Goal: Task Accomplishment & Management: Manage account settings

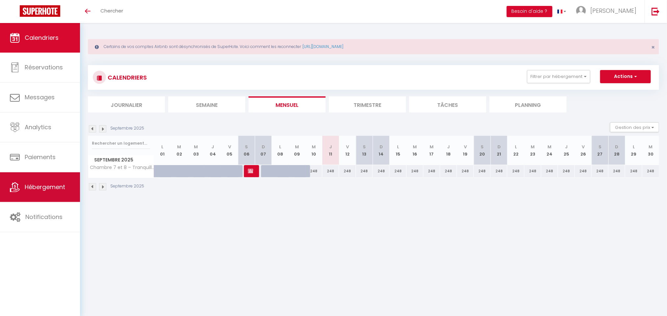
click at [43, 195] on link "Hébergement" at bounding box center [40, 187] width 80 height 30
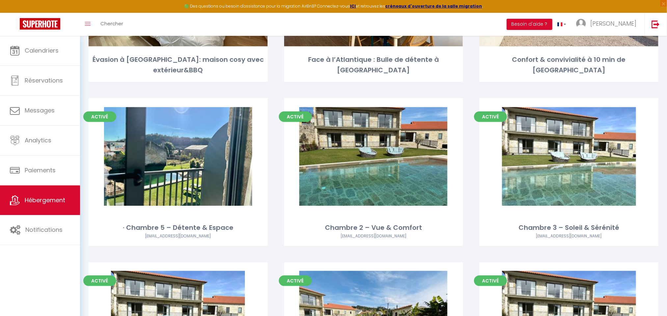
scroll to position [4424, 0]
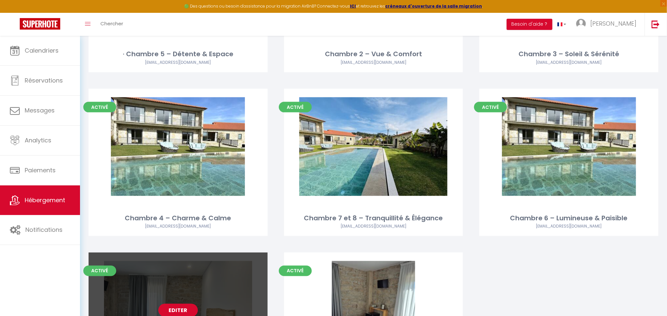
click at [168, 304] on link "Editer" at bounding box center [177, 310] width 39 height 13
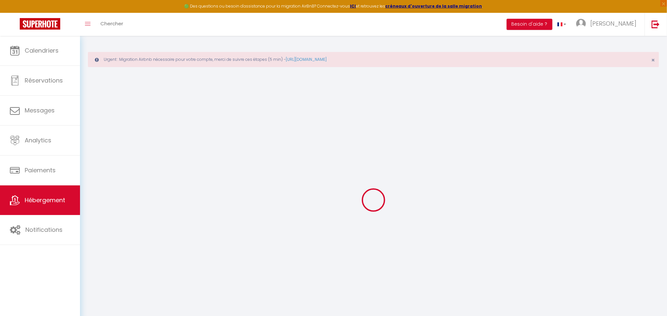
select select
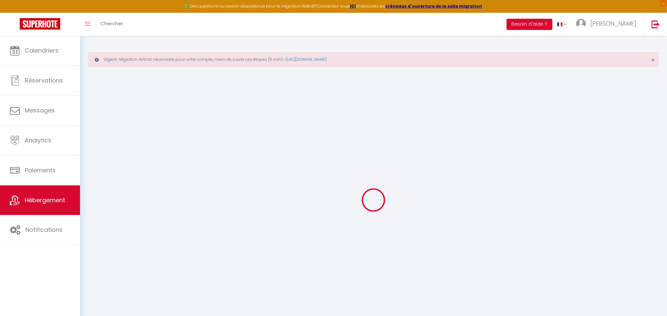
select select
checkbox input "false"
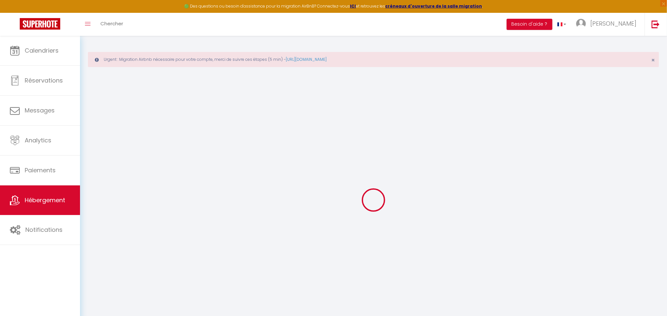
select select
checkbox input "false"
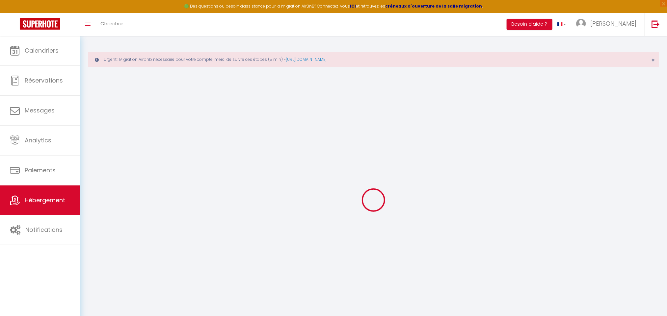
select select "16:00"
select select "23:45"
select select "11:00"
select select "30"
select select "120"
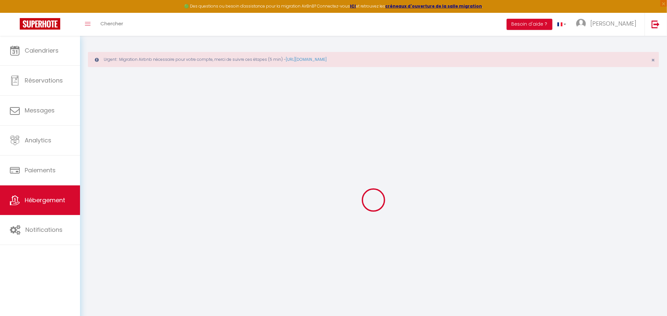
select select
checkbox input "false"
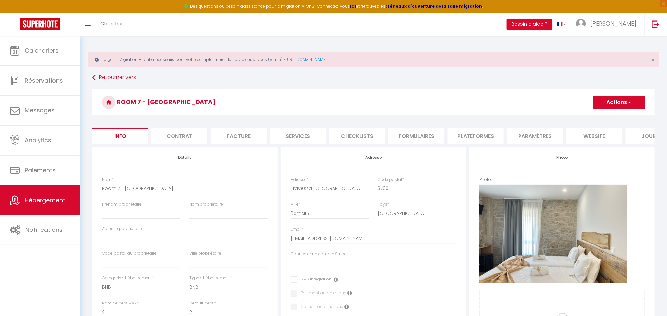
select select
checkbox input "false"
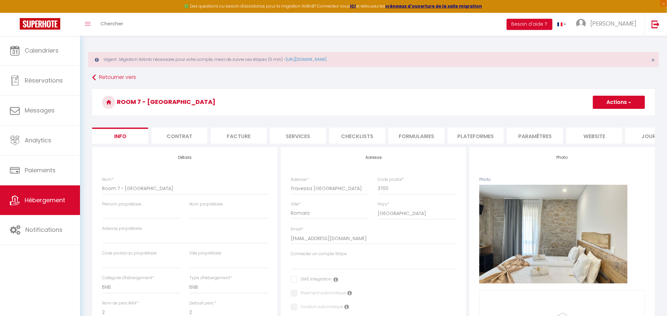
scroll to position [299, 0]
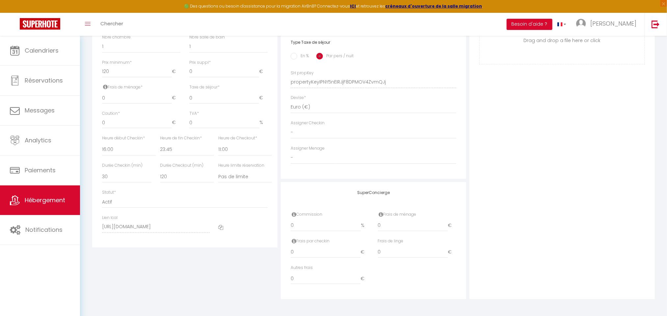
click at [220, 228] on icon at bounding box center [220, 227] width 5 height 5
click at [224, 228] on div at bounding box center [243, 227] width 58 height 25
click at [218, 228] on icon at bounding box center [220, 227] width 5 height 5
click at [220, 227] on icon at bounding box center [220, 227] width 5 height 5
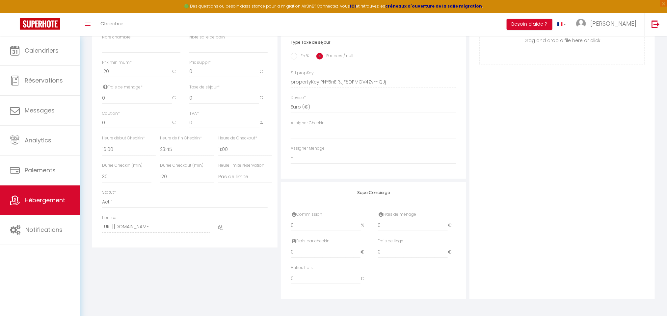
drag, startPoint x: 224, startPoint y: 229, endPoint x: 219, endPoint y: 228, distance: 5.0
click at [219, 228] on div at bounding box center [243, 227] width 58 height 25
click at [219, 228] on icon at bounding box center [220, 227] width 5 height 5
click at [219, 230] on icon at bounding box center [220, 227] width 5 height 5
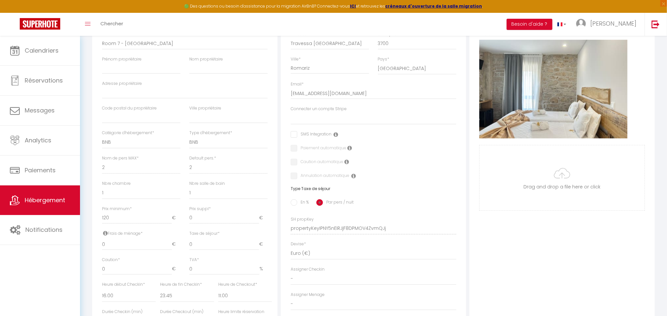
scroll to position [0, 0]
